Goal: Find specific page/section: Find specific page/section

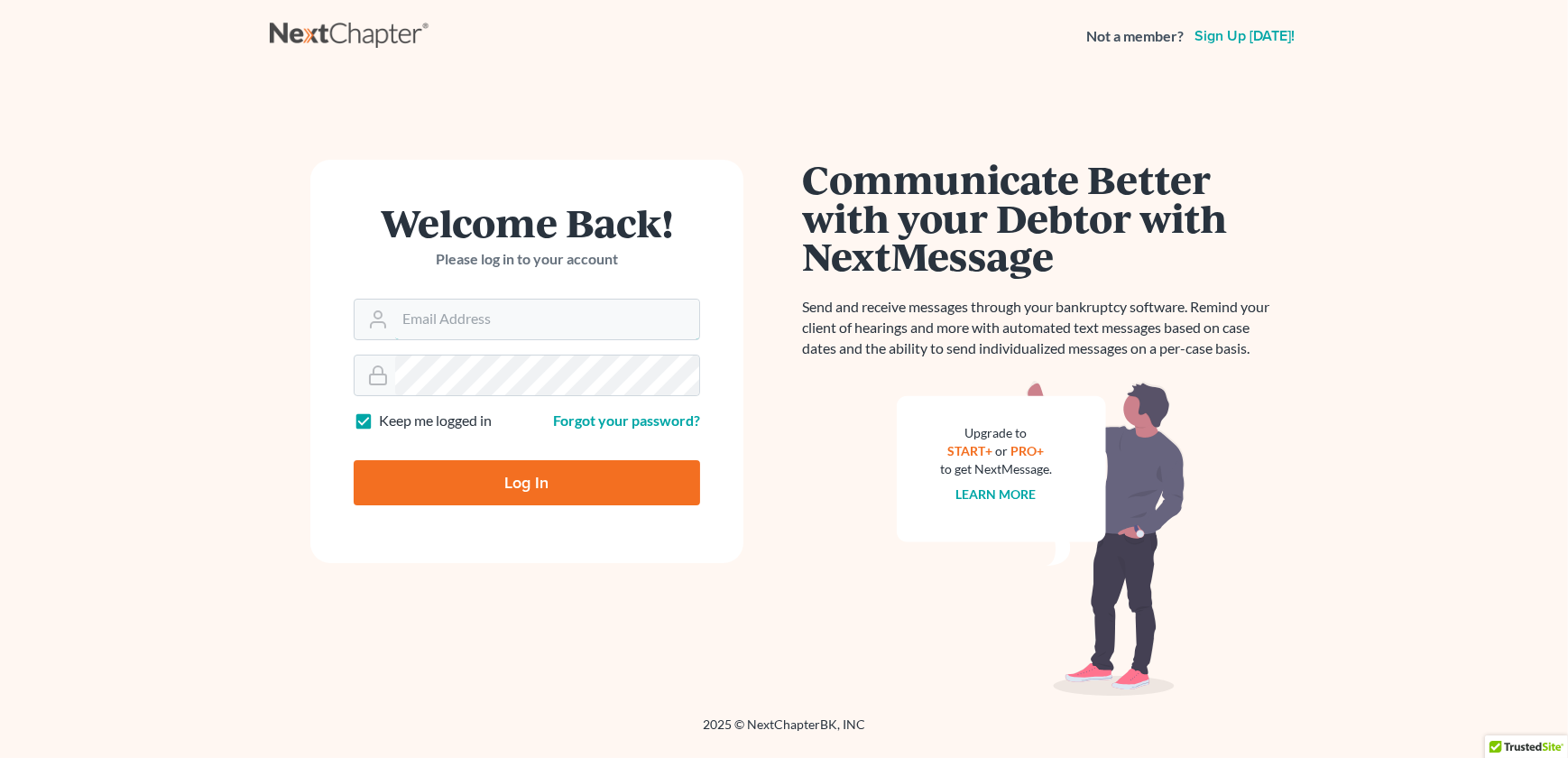
type input "[EMAIL_ADDRESS][DOMAIN_NAME]"
click at [518, 466] on input "Log In" at bounding box center [527, 483] width 346 height 45
type input "Thinking..."
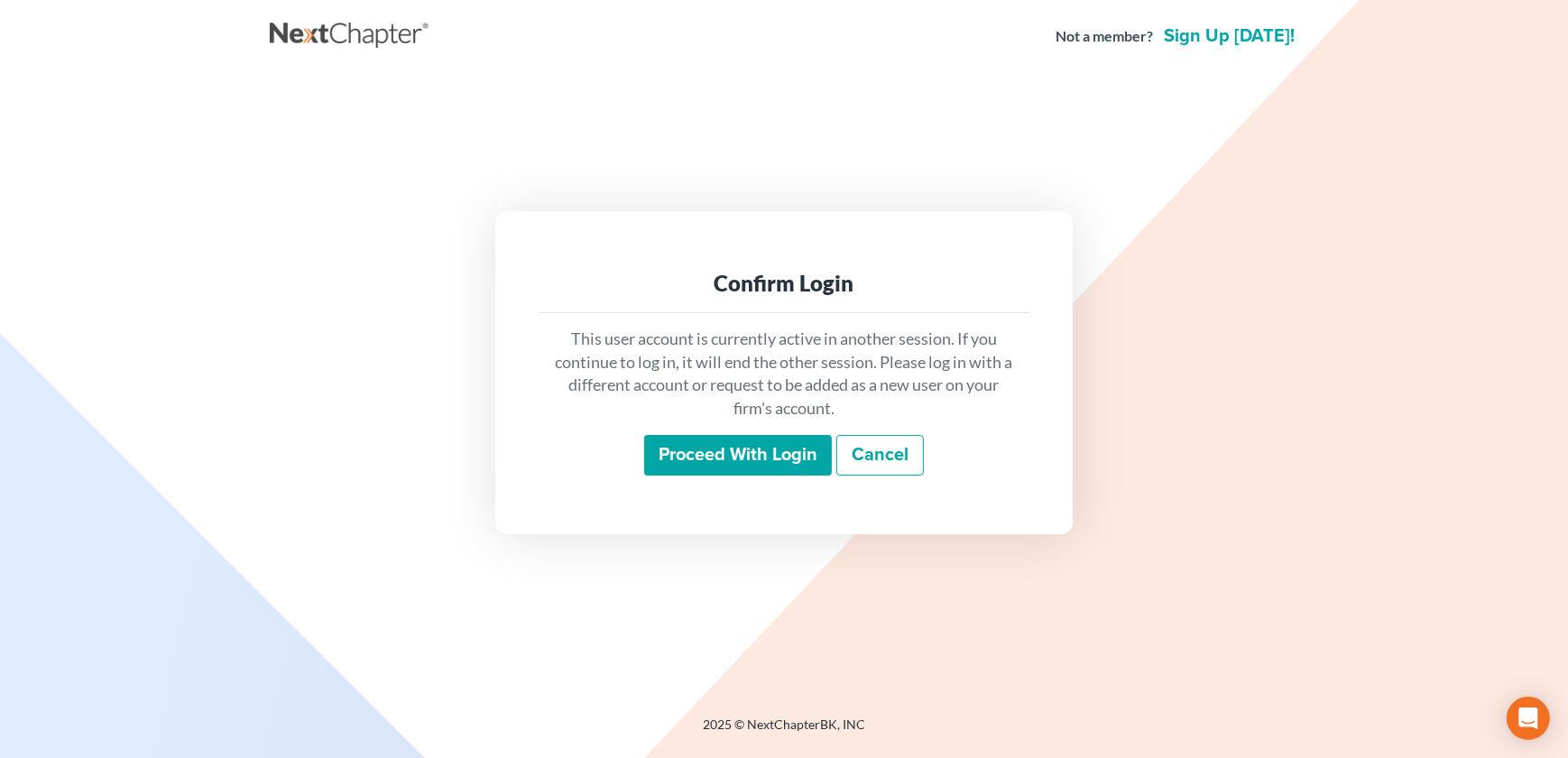
click at [700, 457] on input "Proceed with login" at bounding box center [738, 456] width 187 height 42
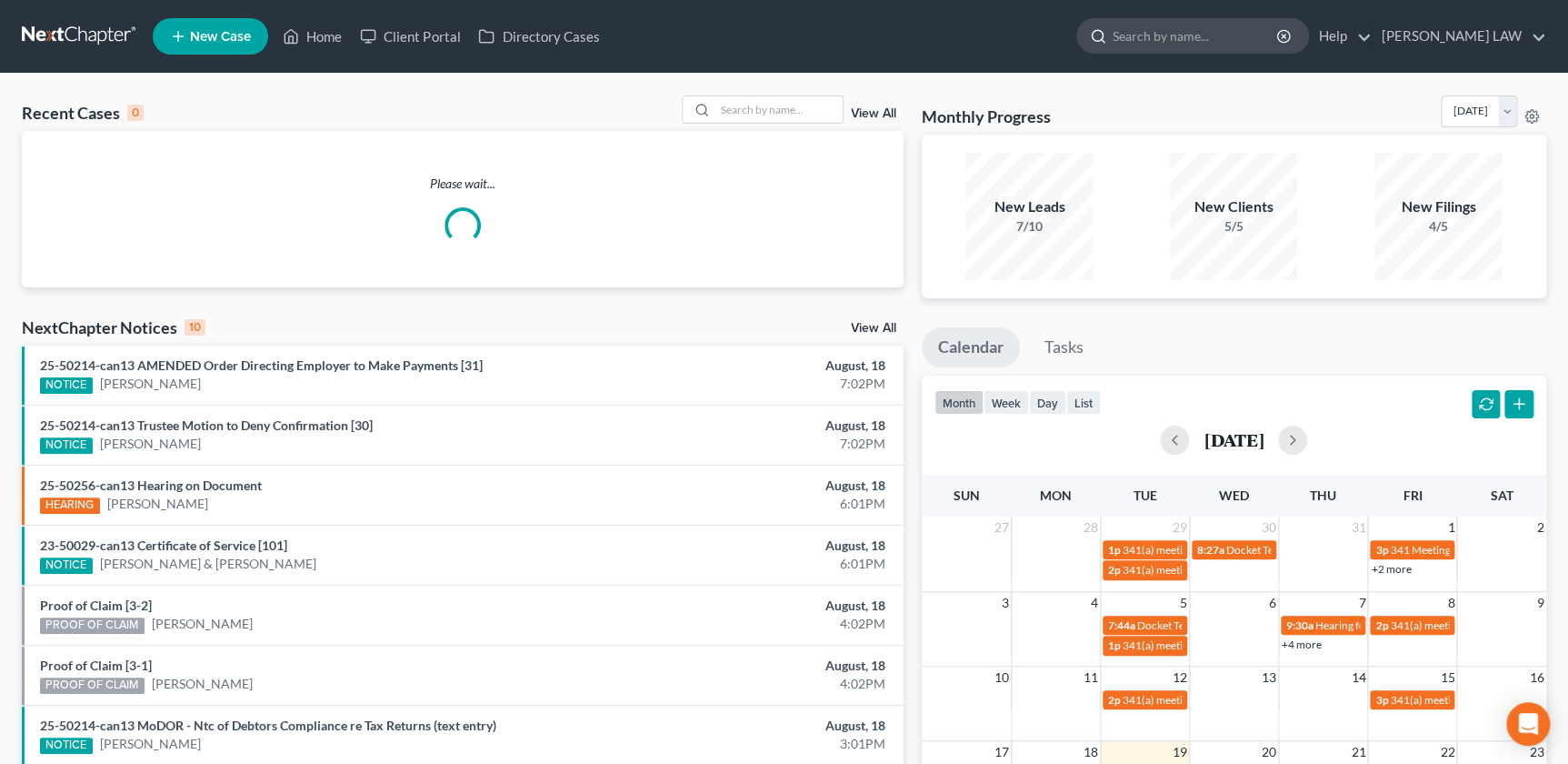
click at [1212, 40] on input "search" at bounding box center [1195, 35] width 166 height 33
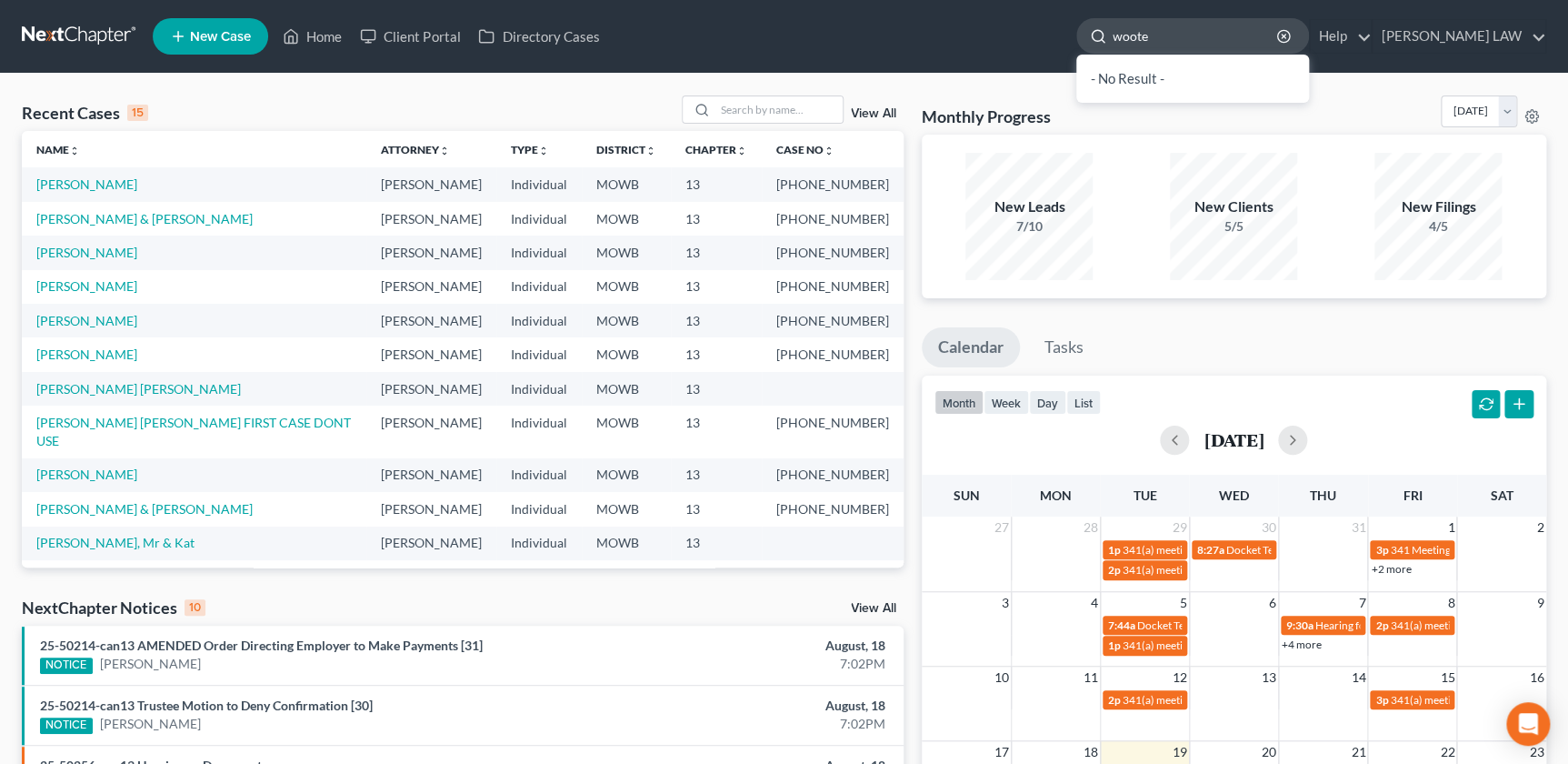
type input "wooten"
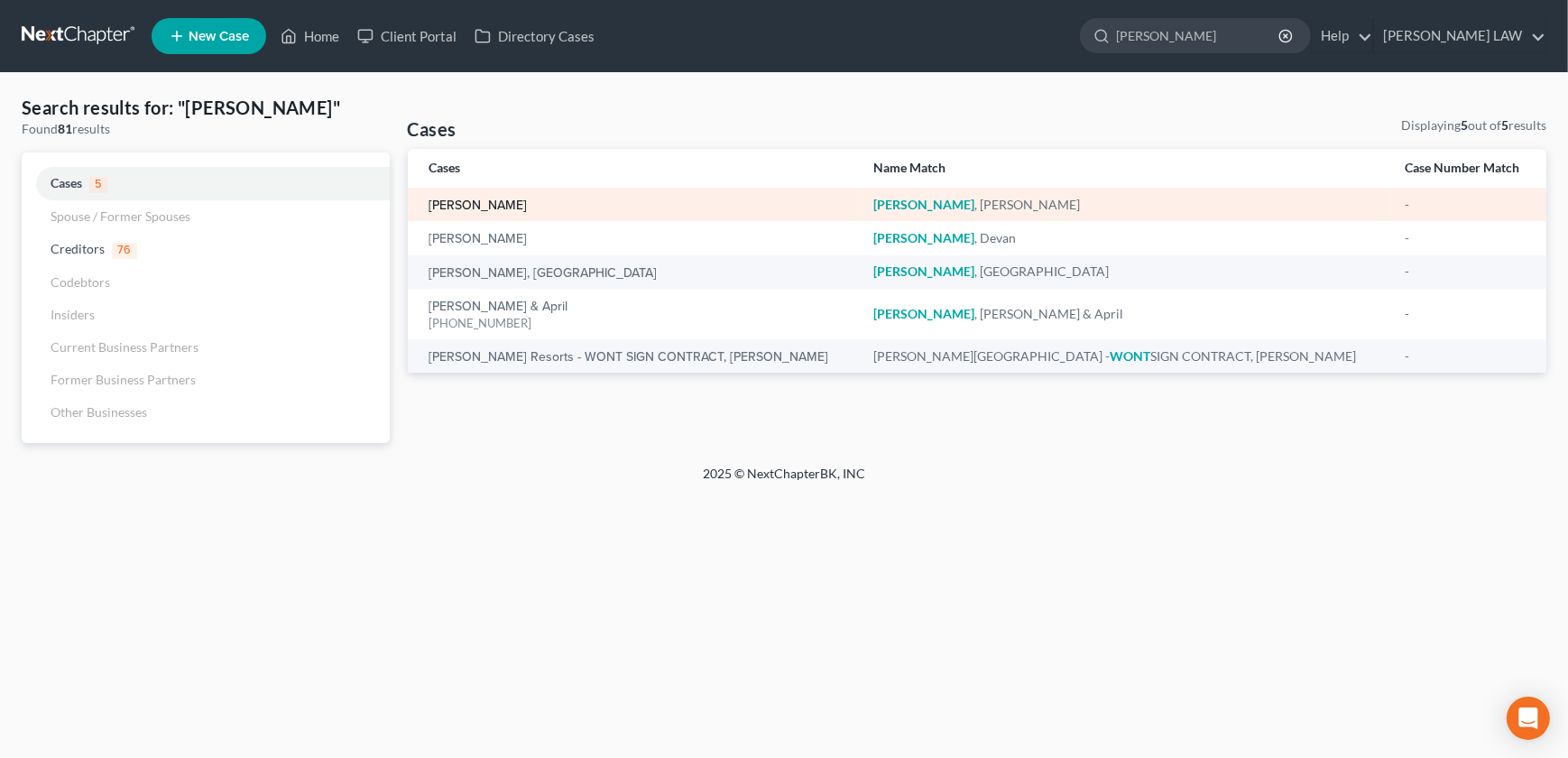
click at [503, 205] on link "Wooten, Teresa" at bounding box center [478, 205] width 99 height 13
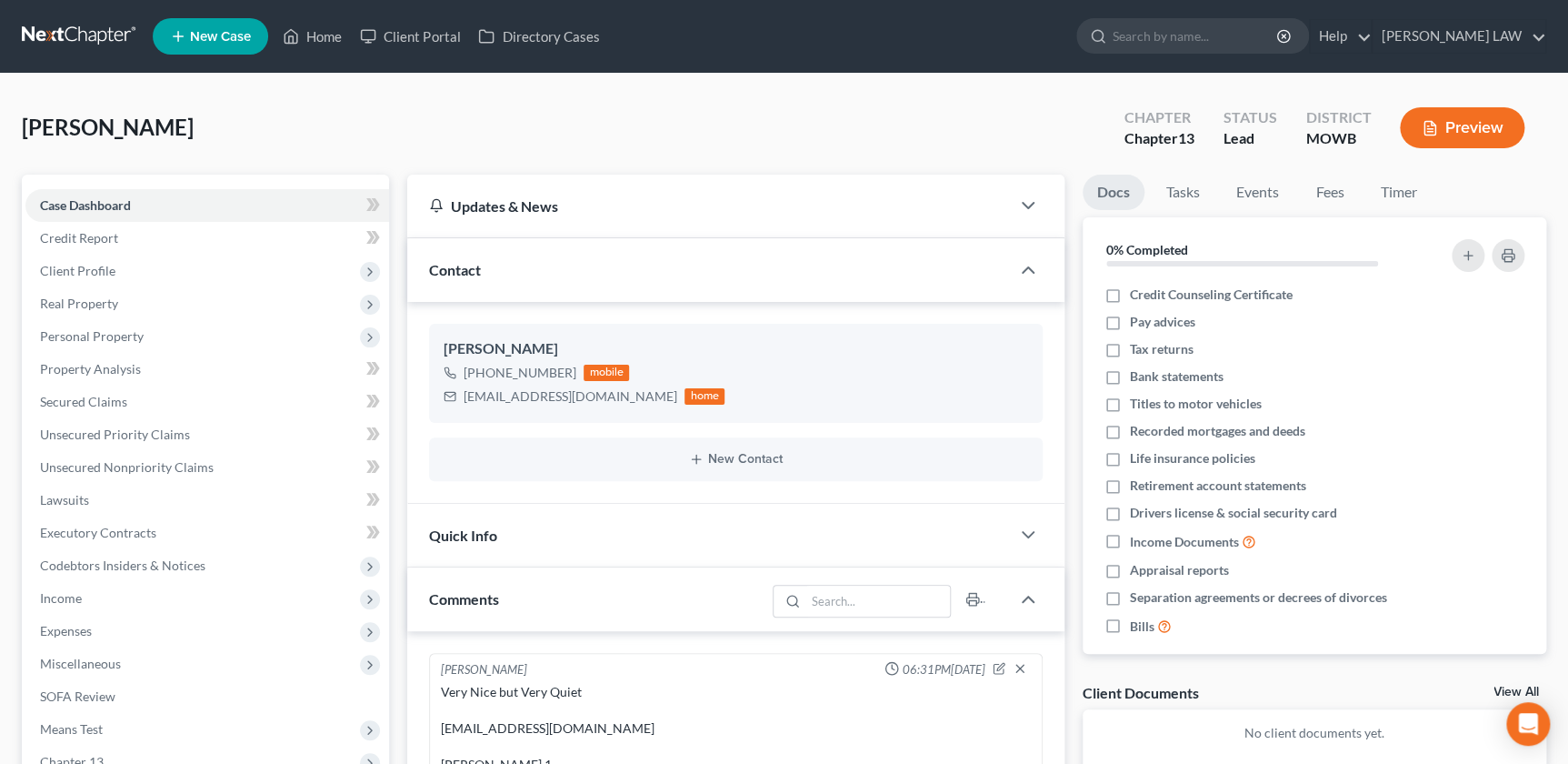
scroll to position [78, 0]
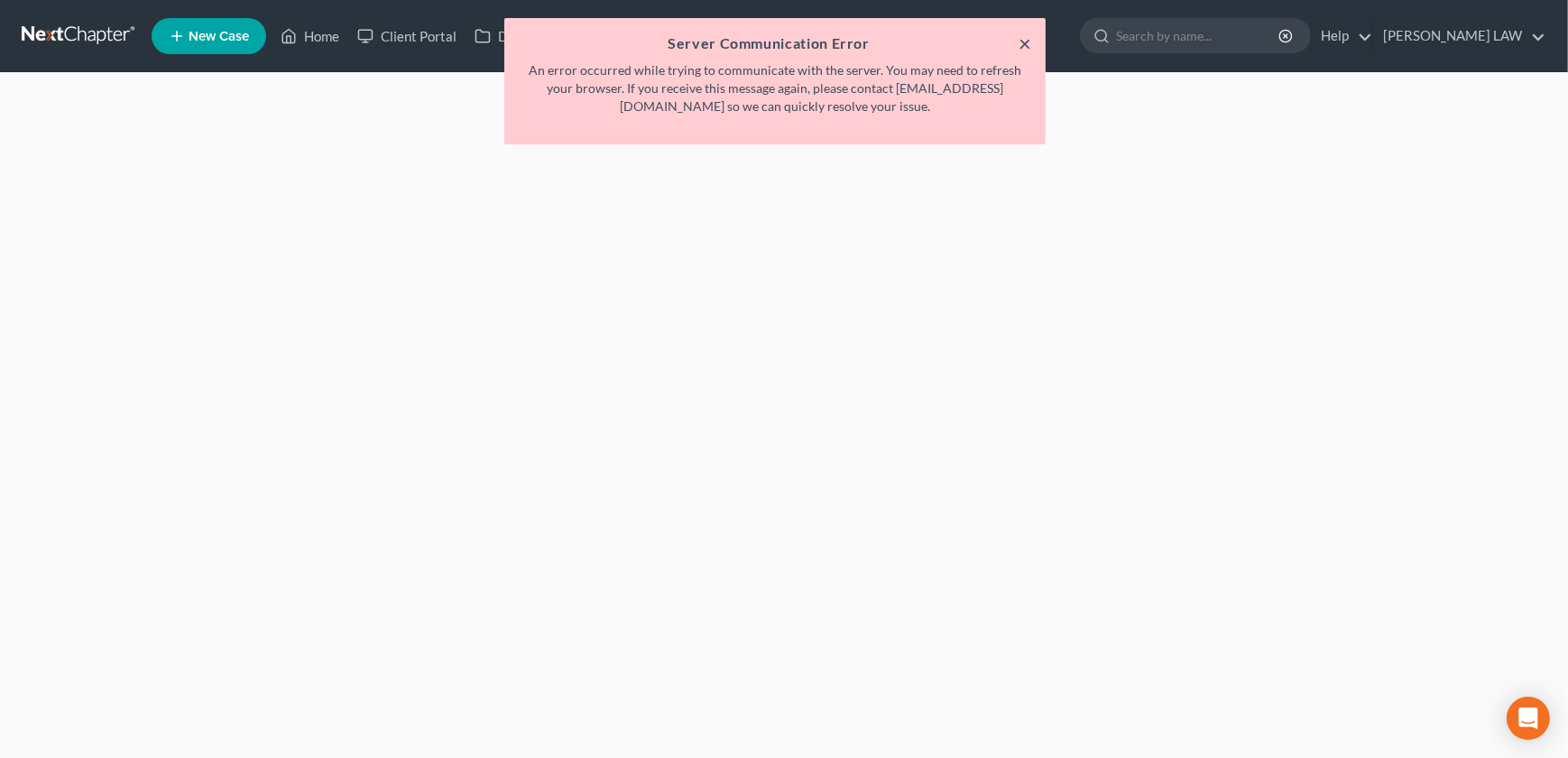
click at [1027, 44] on button "×" at bounding box center [1025, 43] width 13 height 21
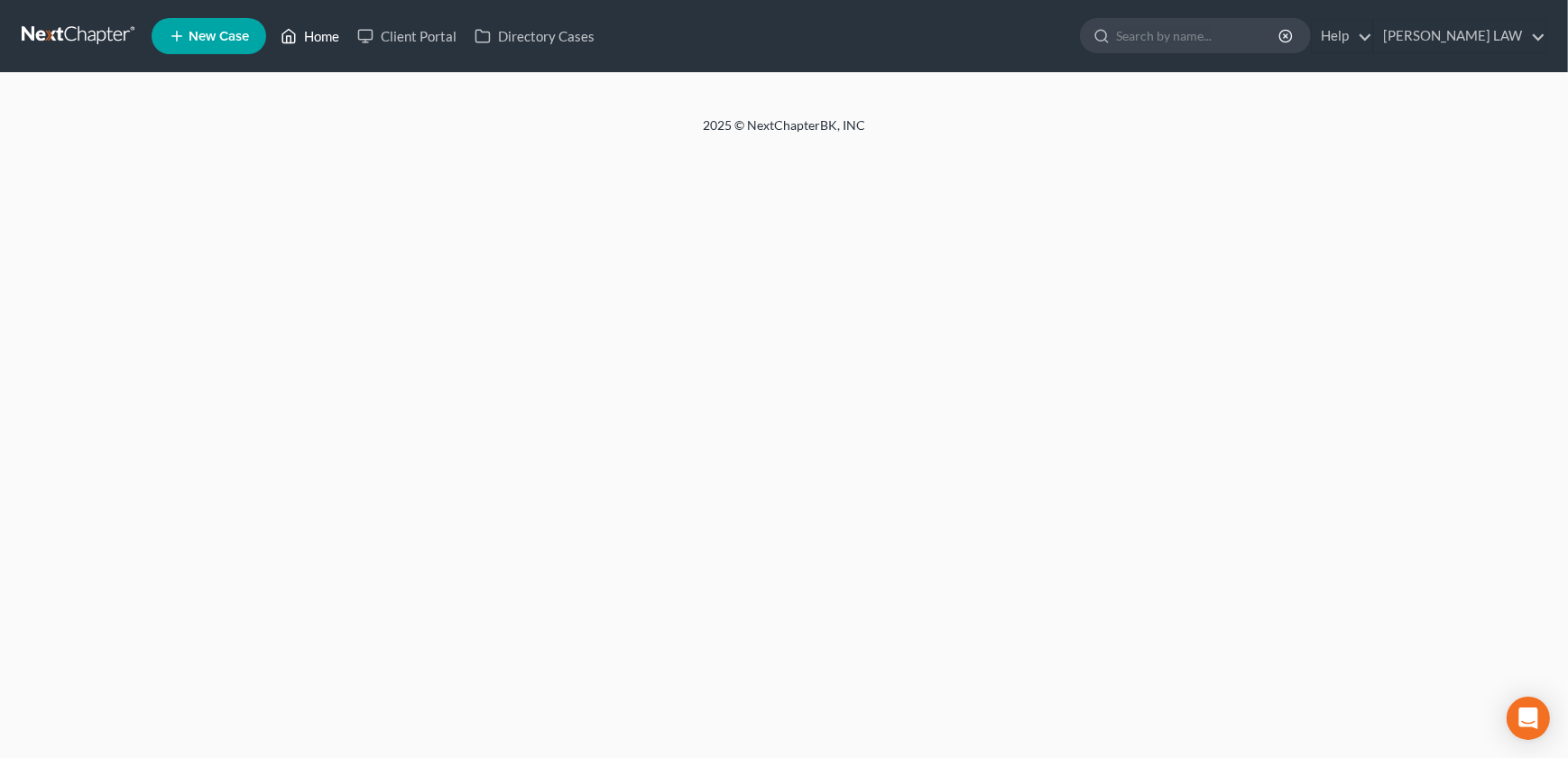
click at [320, 30] on link "Home" at bounding box center [309, 35] width 77 height 32
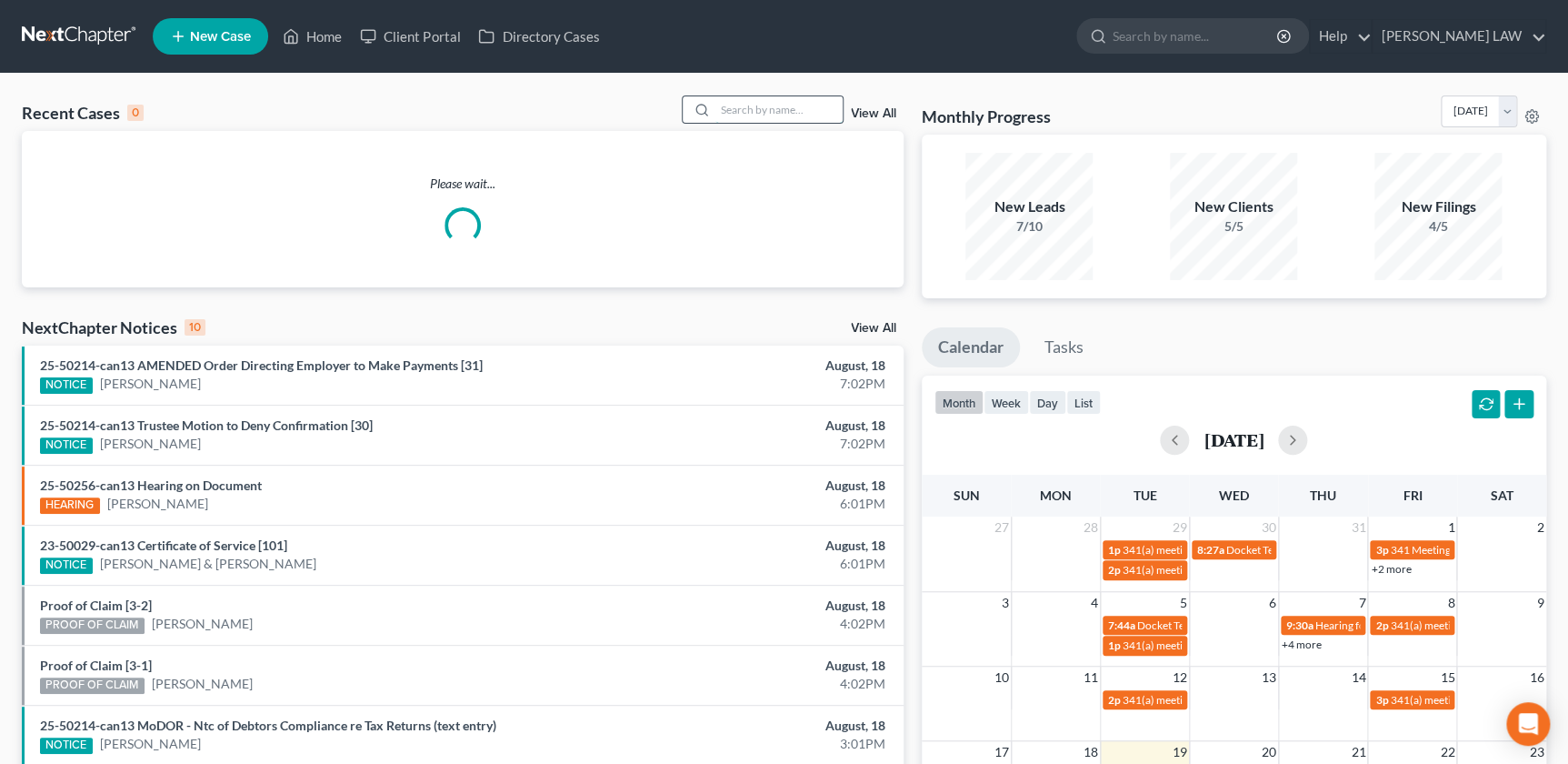
click at [778, 103] on input "search" at bounding box center [779, 109] width 127 height 27
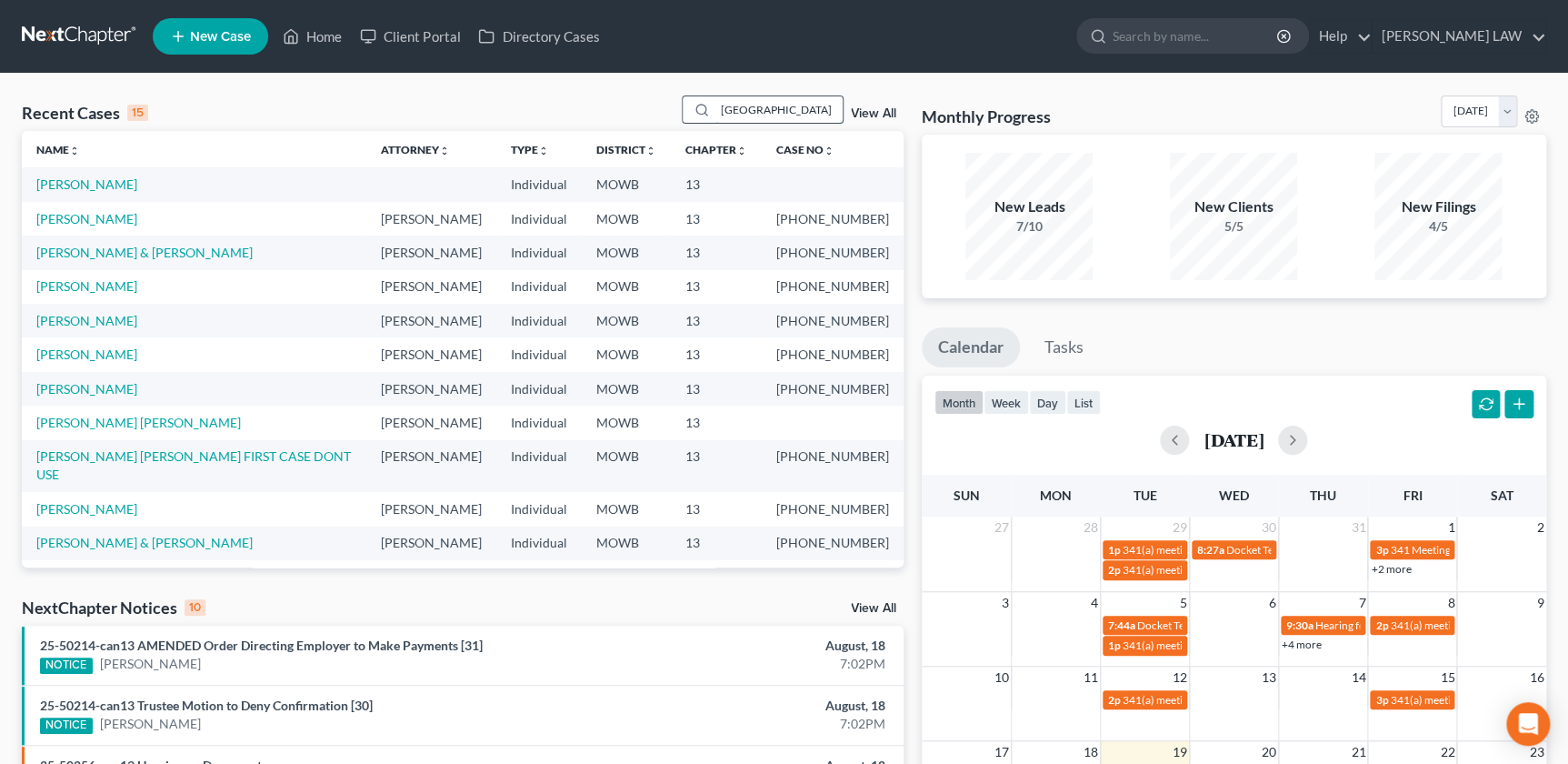
type input "madrid"
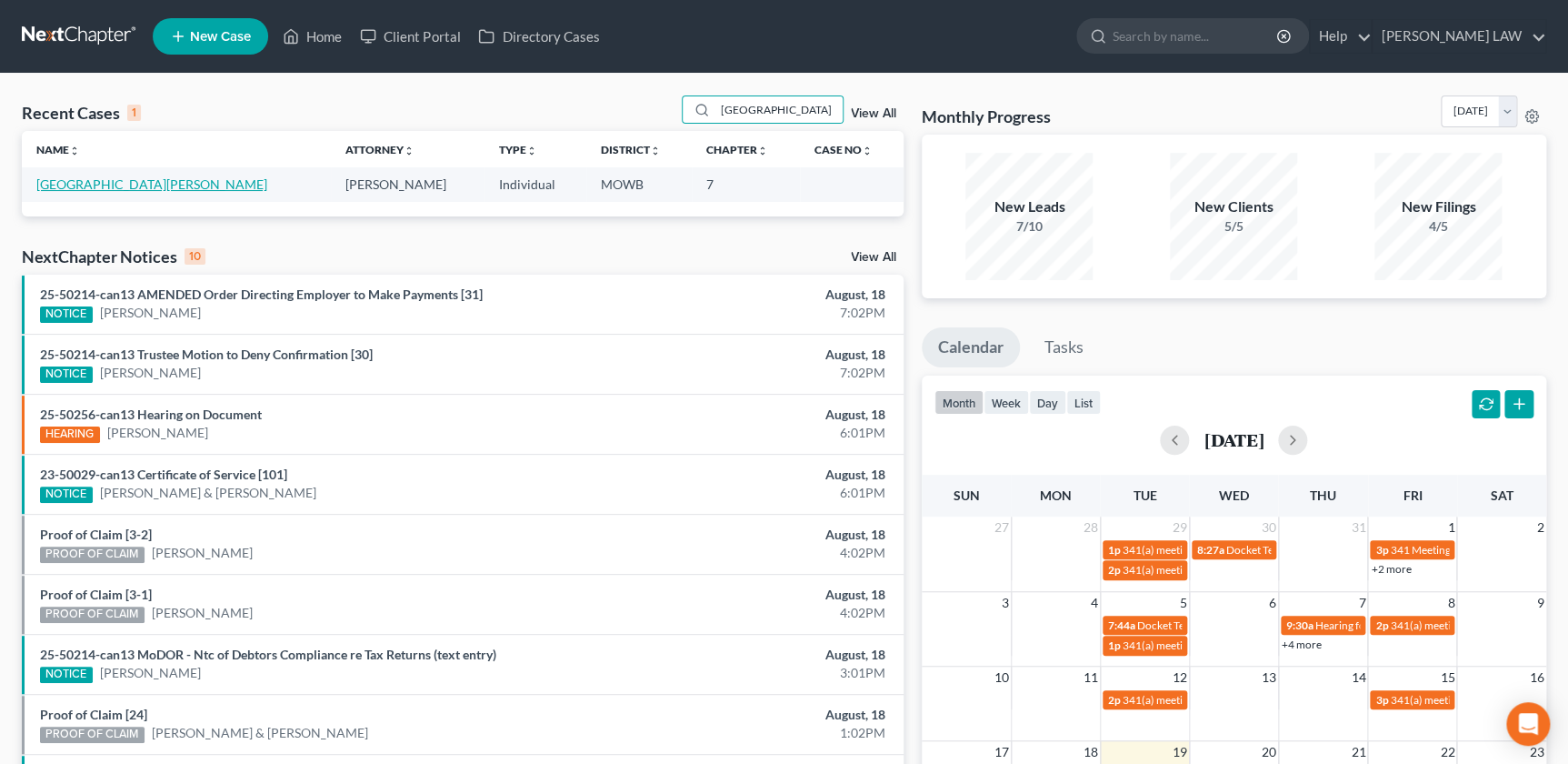
click at [99, 182] on link "Madrid, Ramon" at bounding box center [151, 184] width 231 height 16
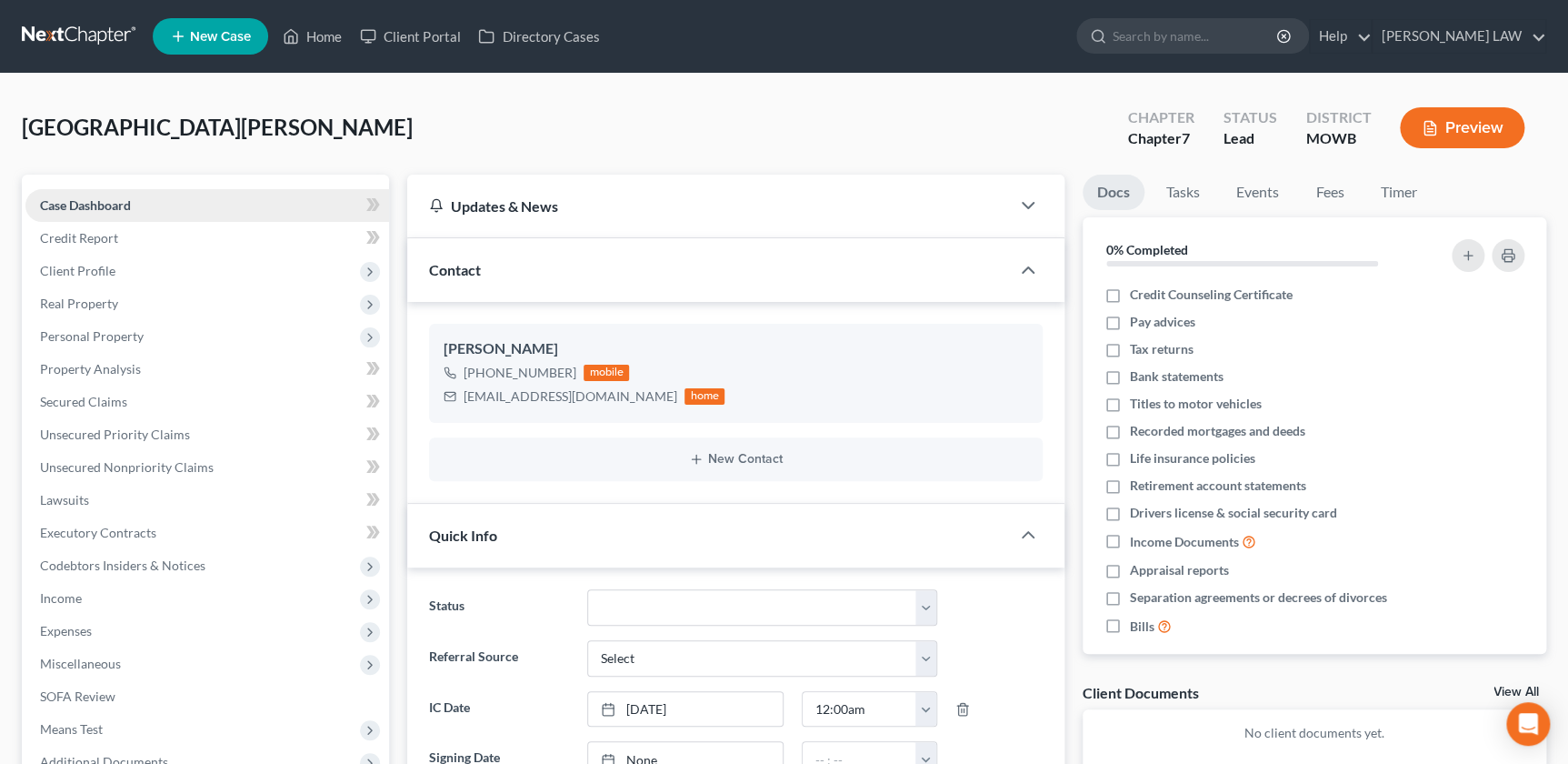
scroll to position [127, 0]
drag, startPoint x: 463, startPoint y: 396, endPoint x: 637, endPoint y: 403, distance: 174.1
click at [637, 403] on div "ramonmadrid551@gmail.com home" at bounding box center [584, 396] width 281 height 24
drag, startPoint x: 637, startPoint y: 403, endPoint x: 577, endPoint y: 406, distance: 60.1
copy div "ramonmadrid551@gmail.com"
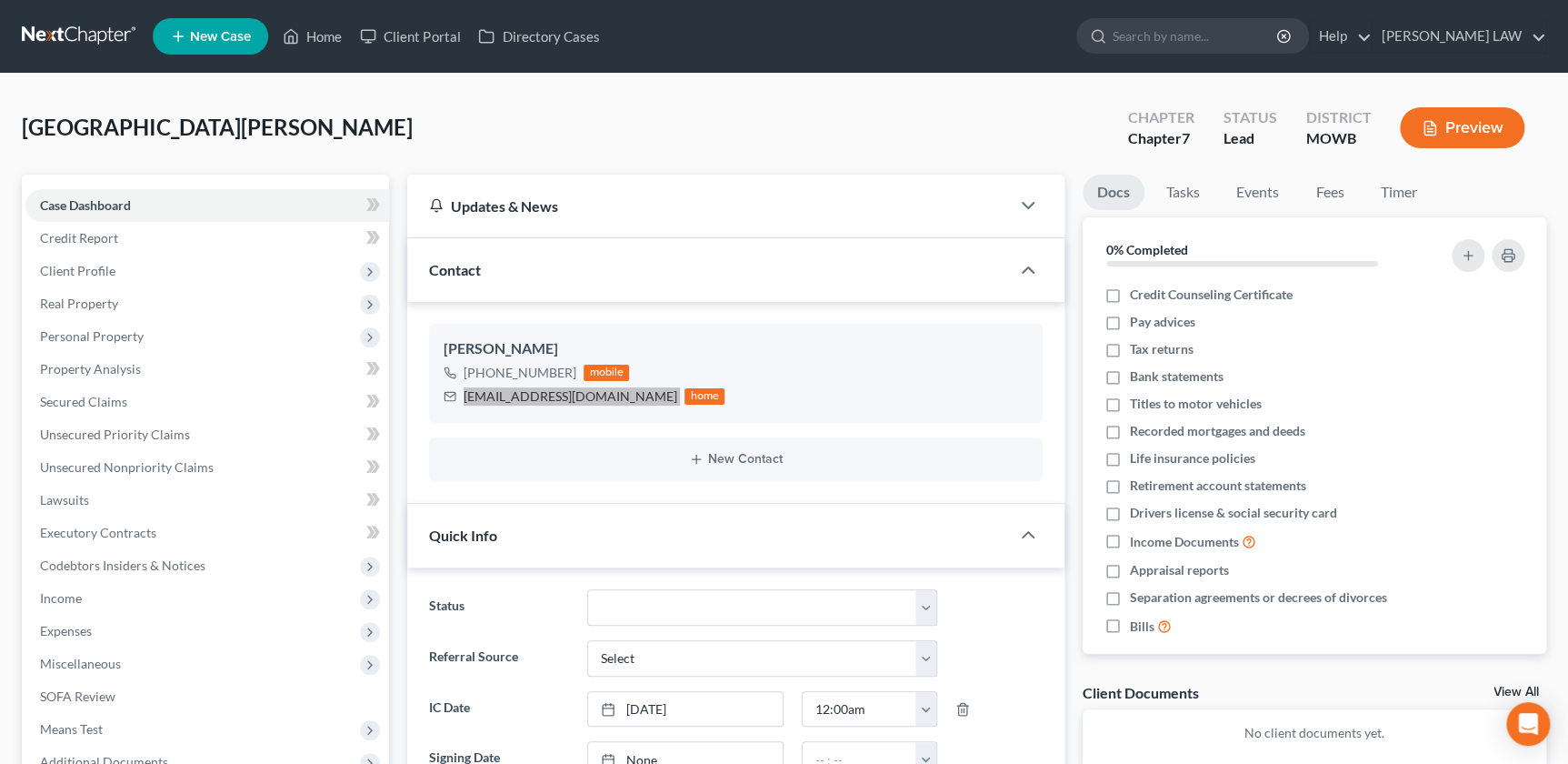
scroll to position [0, 0]
drag, startPoint x: 1236, startPoint y: 26, endPoint x: 1227, endPoint y: 25, distance: 9.1
click at [1236, 26] on input "search" at bounding box center [1195, 35] width 166 height 33
type input "patterson"
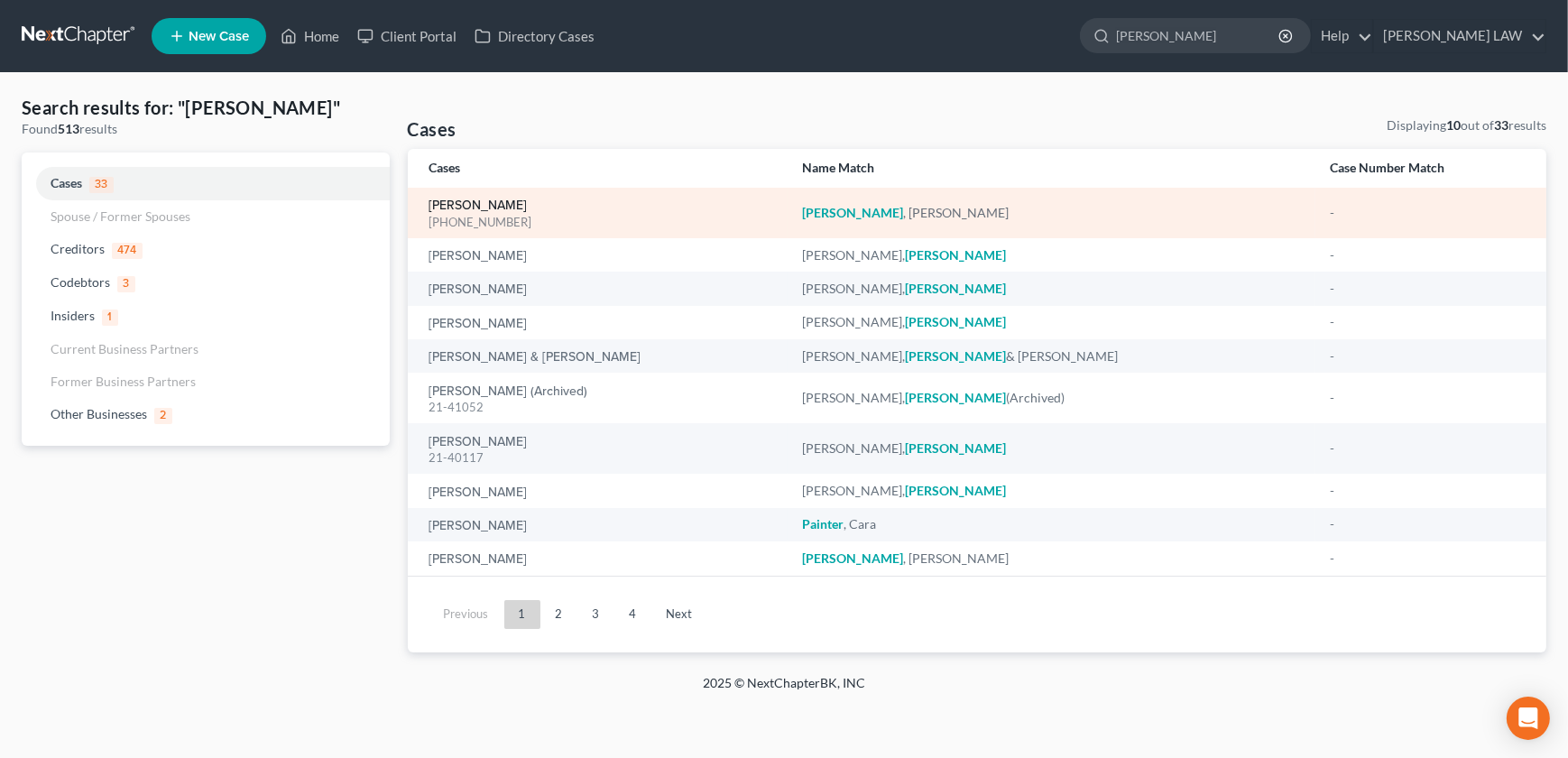
click at [514, 202] on link "Patterson, Samantha" at bounding box center [478, 205] width 99 height 13
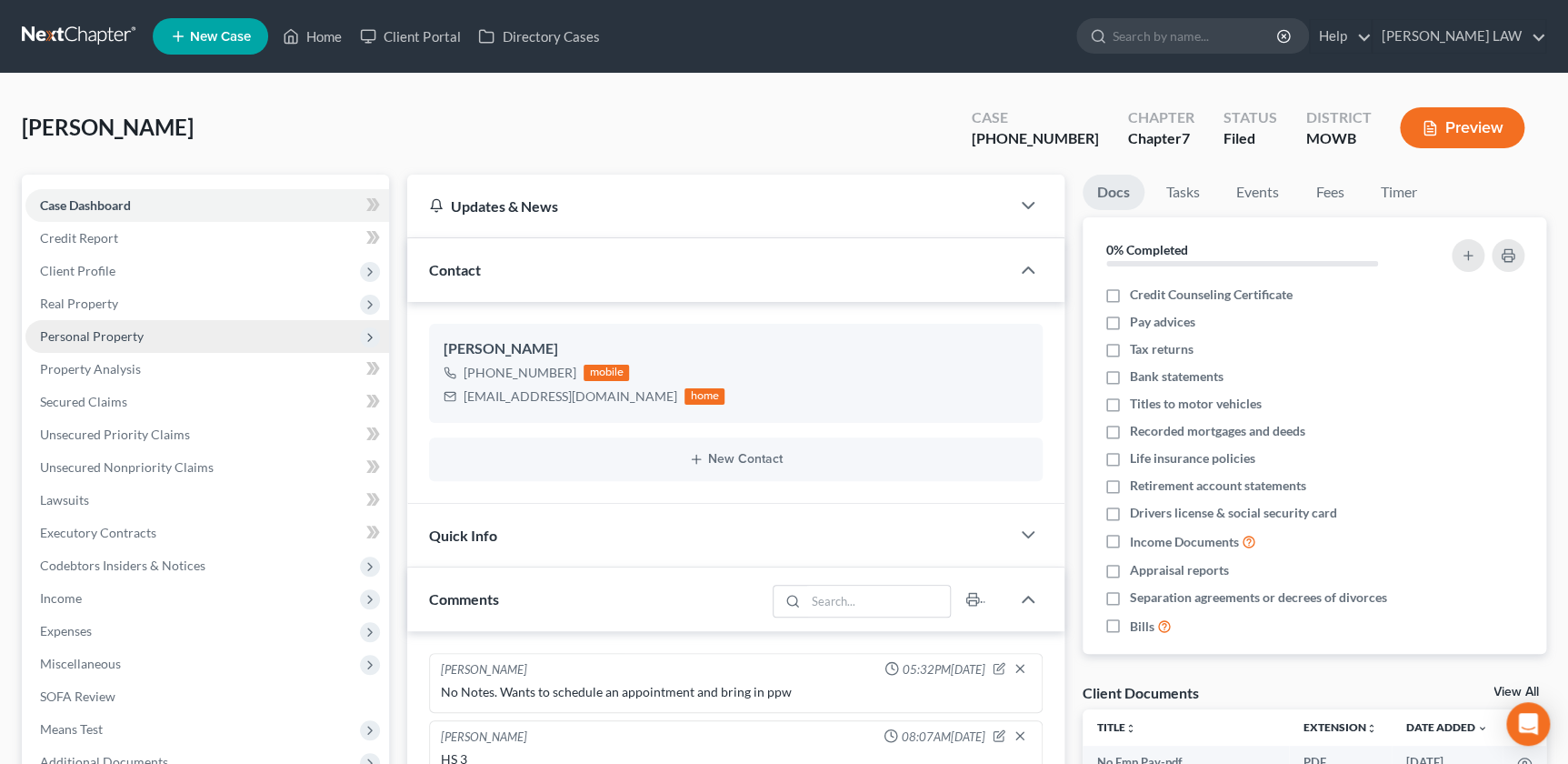
click at [120, 328] on span "Personal Property" at bounding box center [91, 336] width 103 height 16
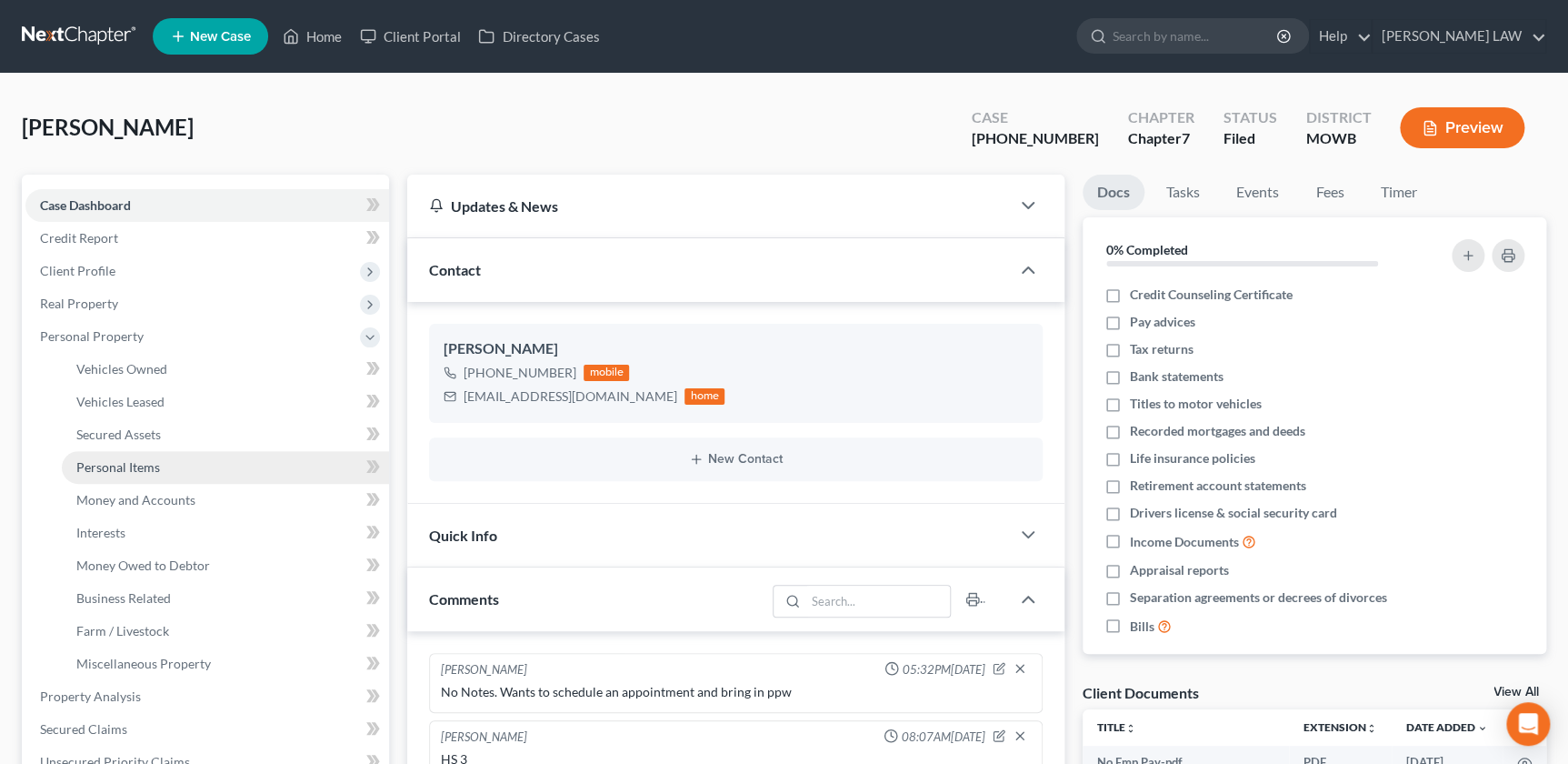
click at [149, 477] on link "Personal Items" at bounding box center [225, 467] width 327 height 32
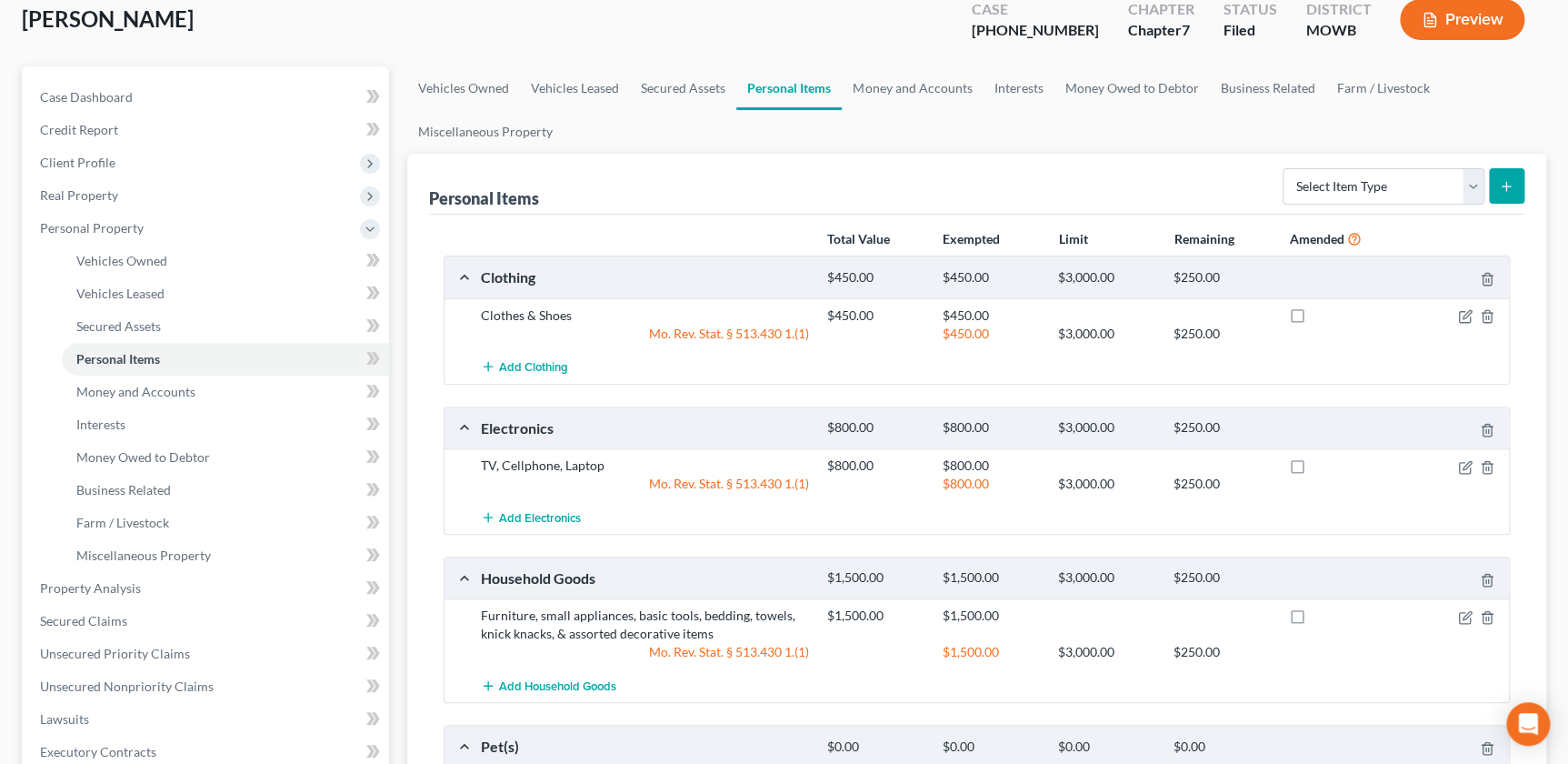
scroll to position [85, 0]
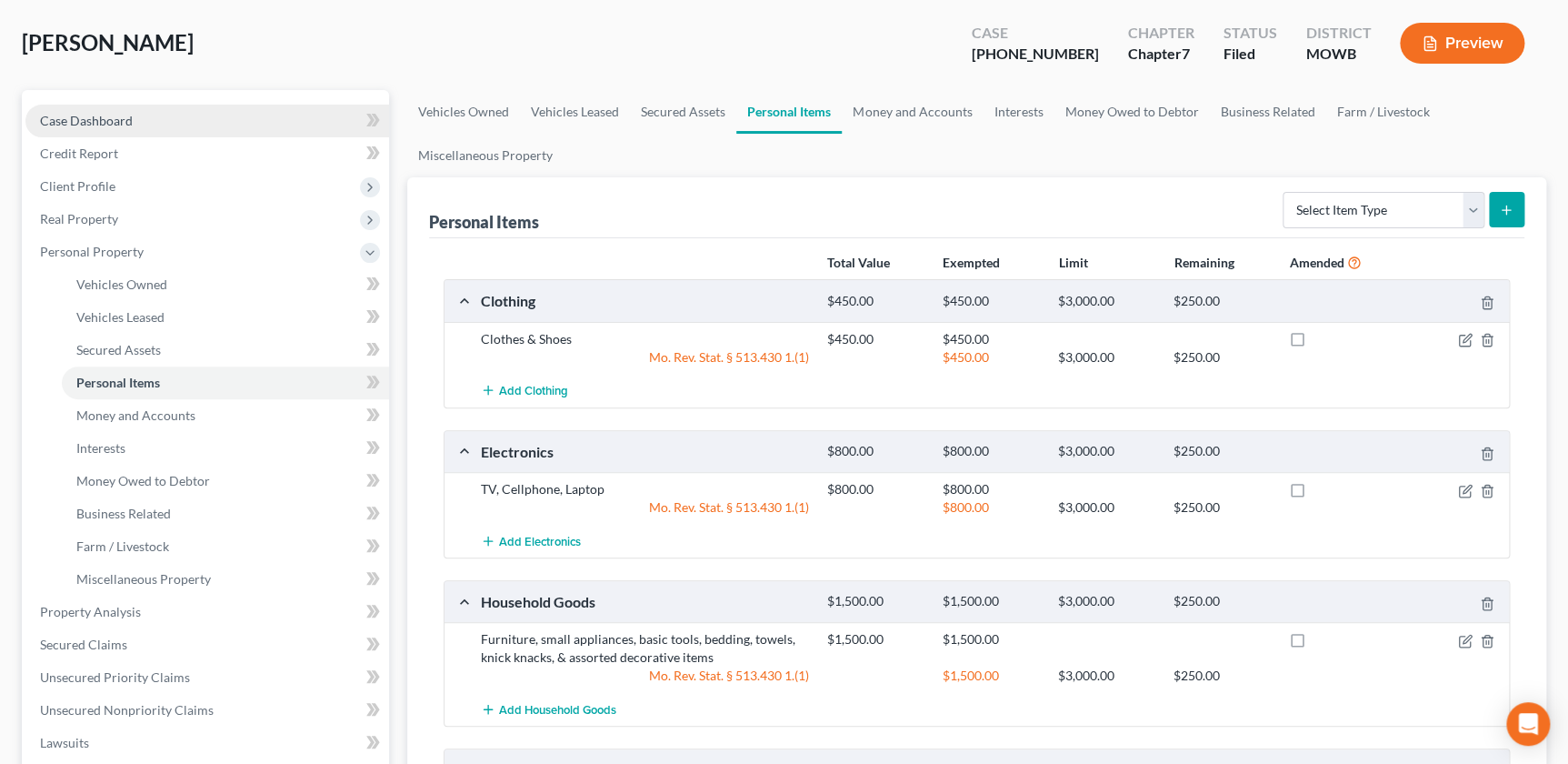
click at [103, 113] on span "Case Dashboard" at bounding box center [87, 121] width 92 height 16
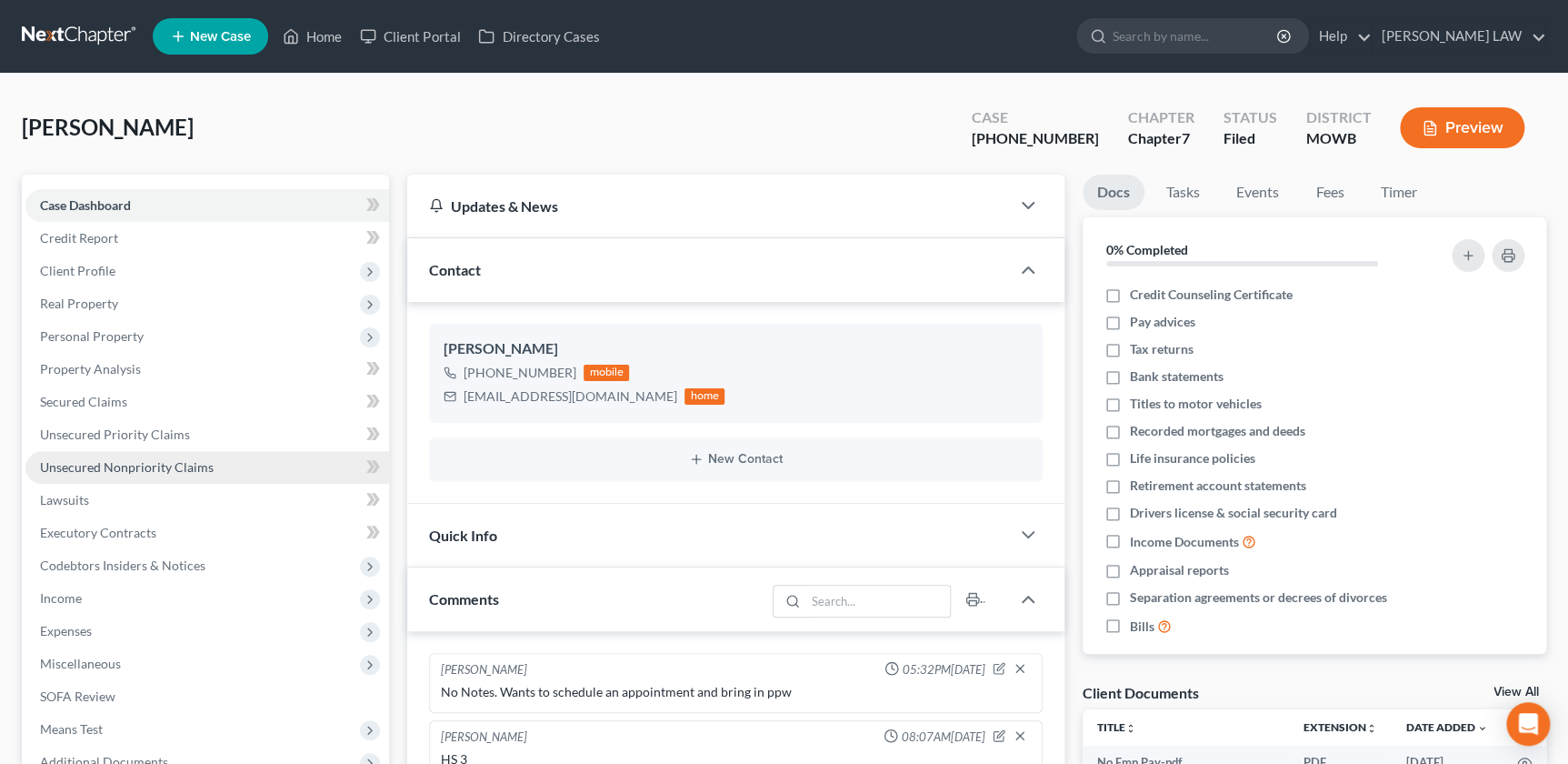
scroll to position [41, 0]
